Goal: Browse casually: Explore the website without a specific task or goal

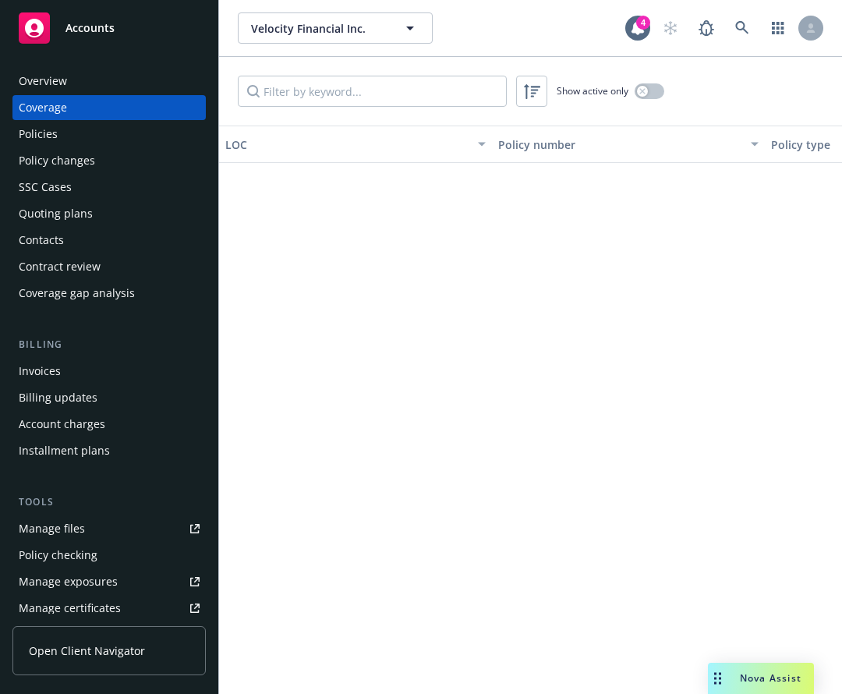
scroll to position [824, 1]
